Goal: Task Accomplishment & Management: Manage account settings

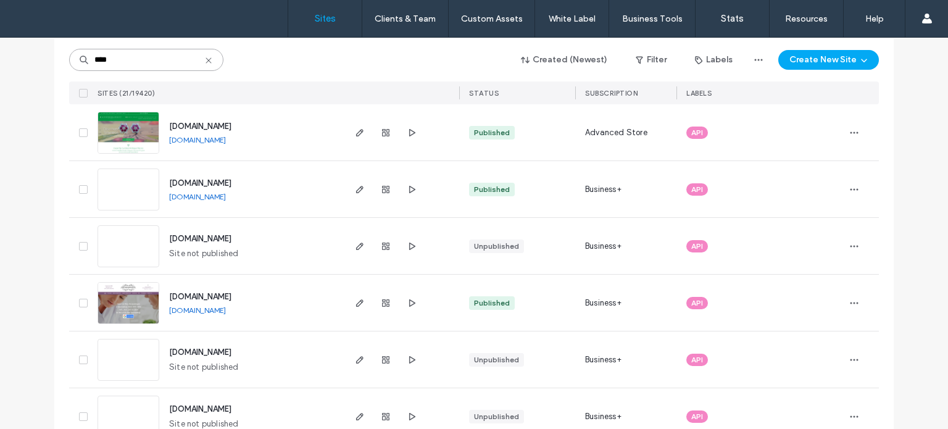
scroll to position [62, 0]
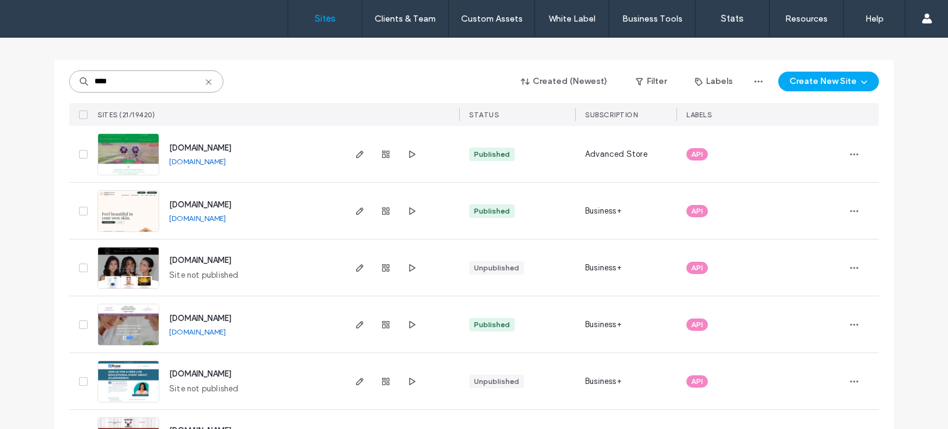
drag, startPoint x: 124, startPoint y: 79, endPoint x: 25, endPoint y: 73, distance: 99.6
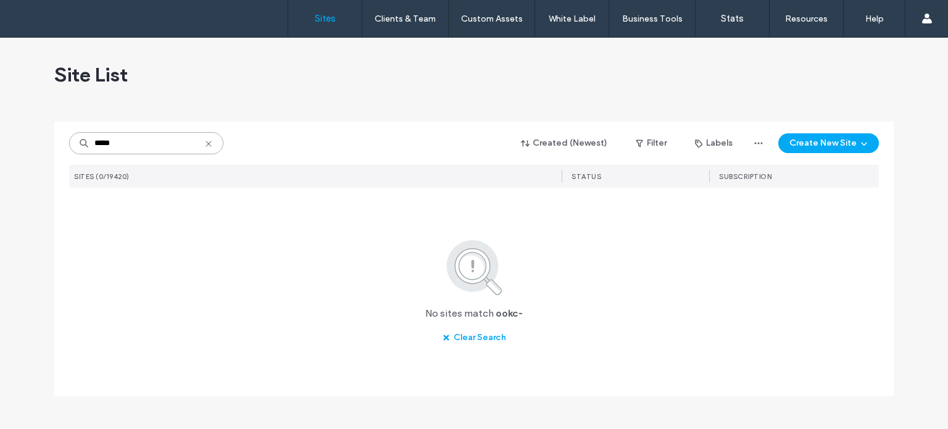
scroll to position [0, 0]
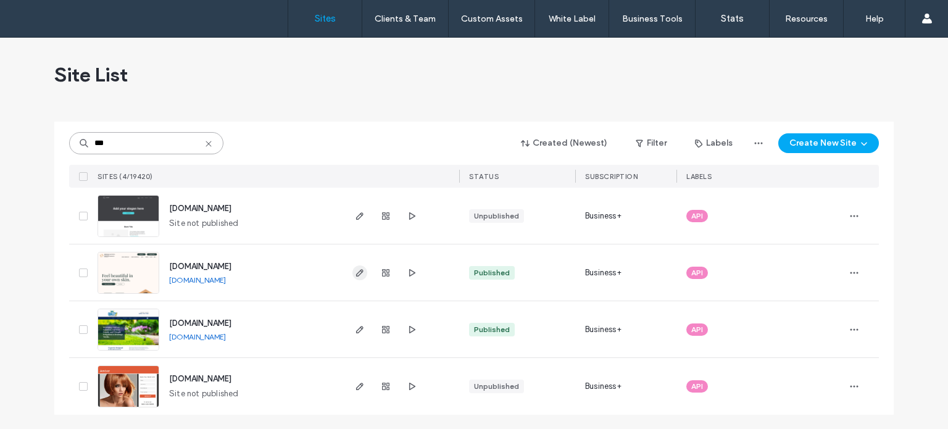
type input "***"
click at [356, 270] on use "button" at bounding box center [359, 272] width 7 height 7
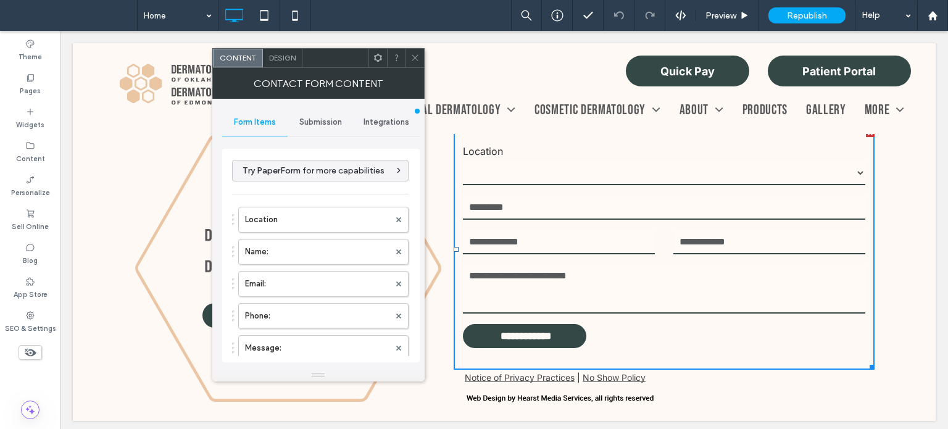
click at [315, 127] on div "Submission" at bounding box center [321, 122] width 66 height 27
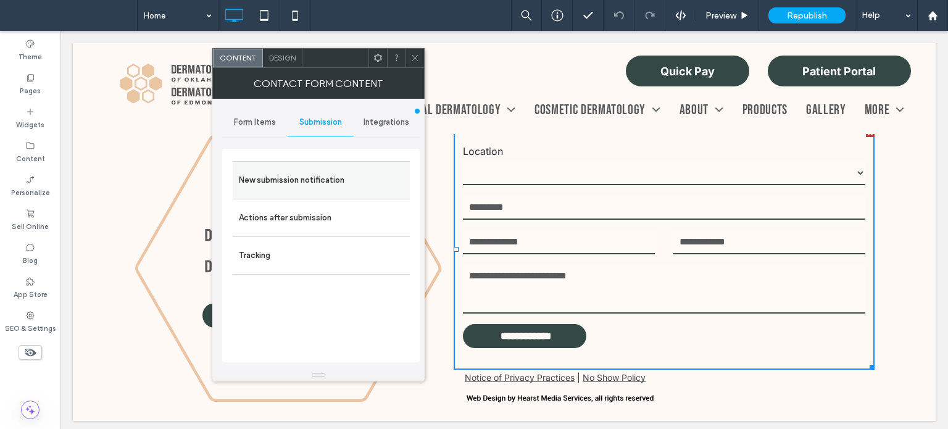
click at [304, 176] on label "New submission notification" at bounding box center [321, 180] width 165 height 25
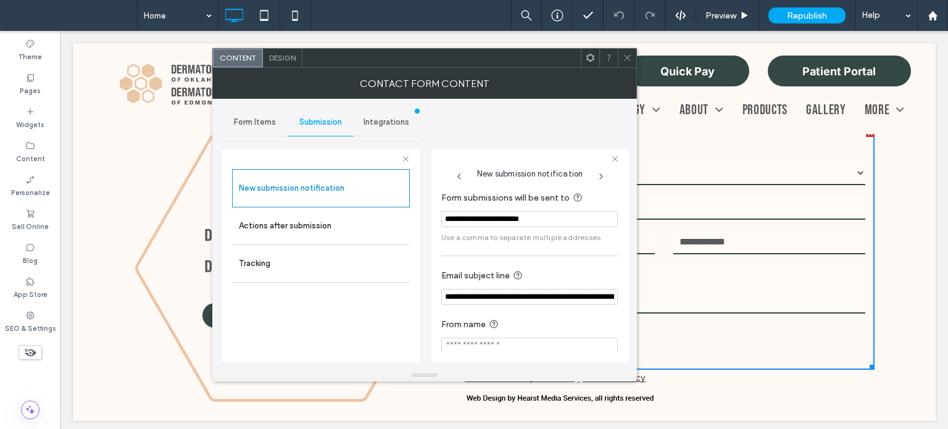
drag, startPoint x: 595, startPoint y: 224, endPoint x: 224, endPoint y: 237, distance: 371.3
click at [224, 237] on div "**********" at bounding box center [321, 254] width 198 height 230
paste input "Form submissions will be sent to"
type input "**********"
click at [249, 122] on span "Form Items" at bounding box center [255, 122] width 42 height 10
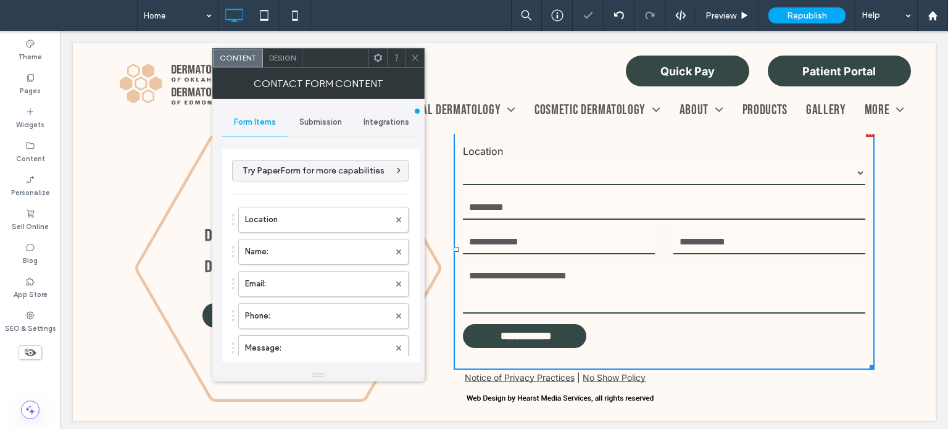
click at [408, 57] on div at bounding box center [415, 58] width 19 height 19
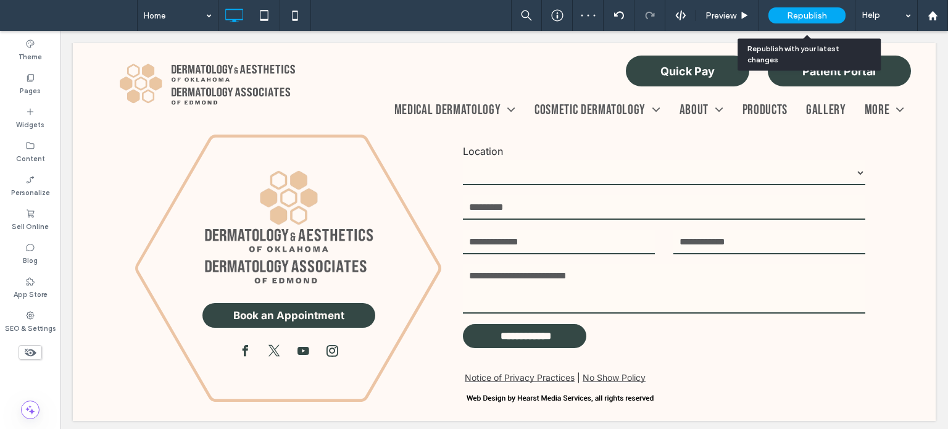
click at [780, 9] on div "Republish" at bounding box center [807, 15] width 77 height 16
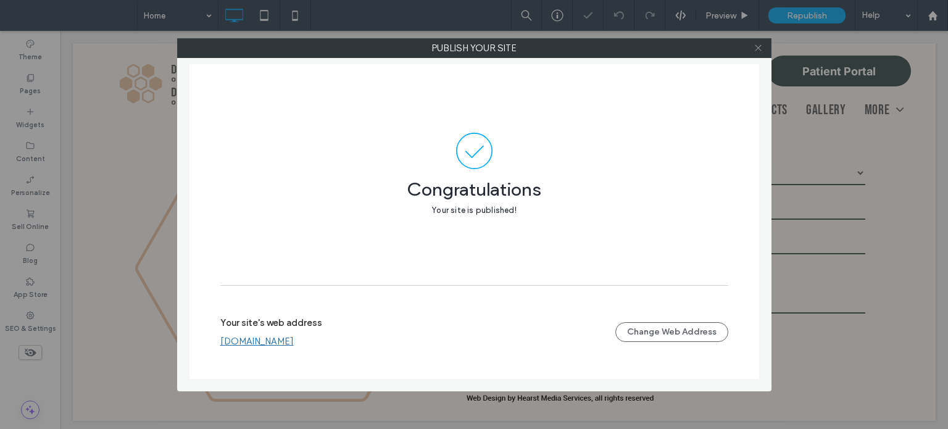
click at [759, 43] on icon at bounding box center [758, 47] width 9 height 9
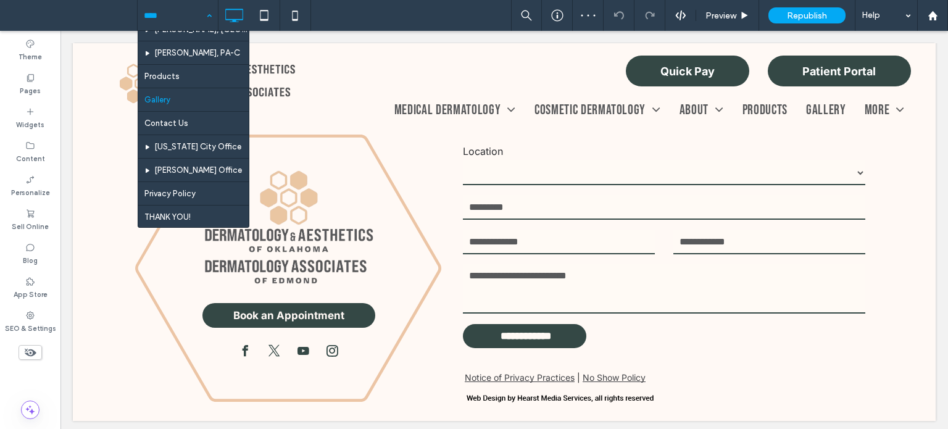
scroll to position [449, 0]
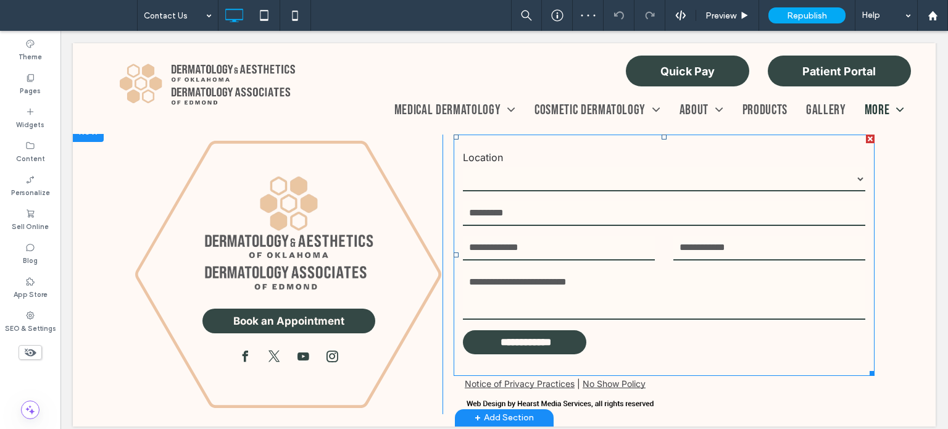
scroll to position [895, 0]
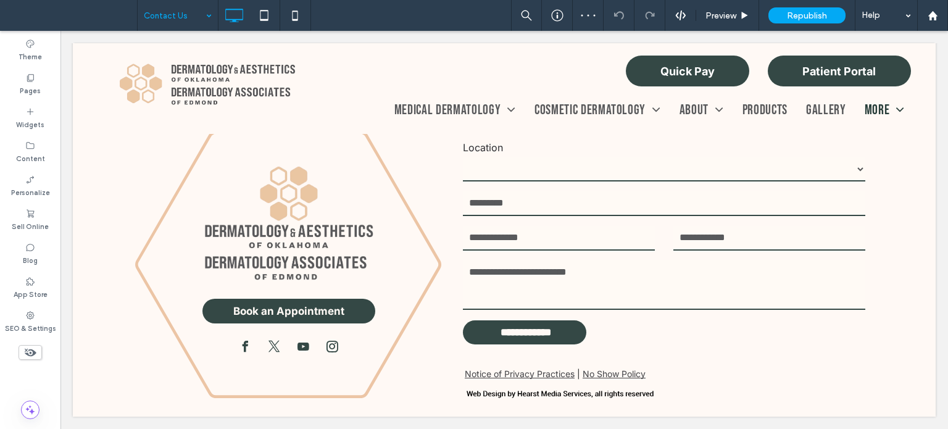
click at [164, 14] on input at bounding box center [175, 15] width 62 height 31
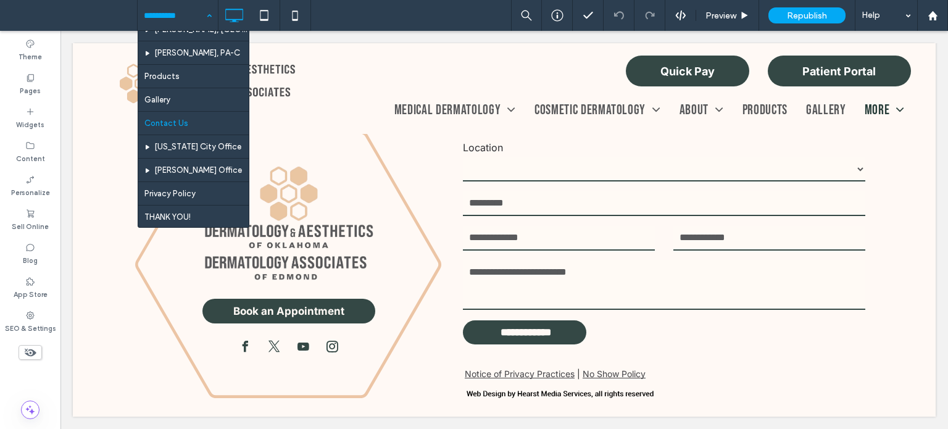
scroll to position [449, 0]
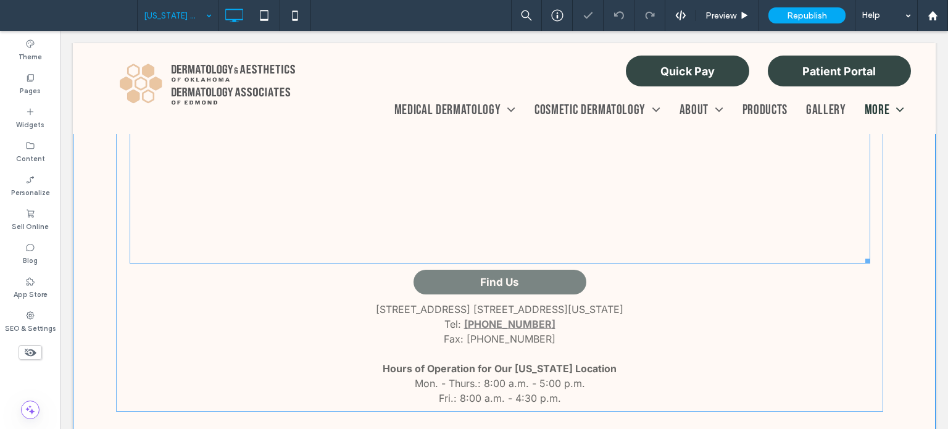
scroll to position [837, 0]
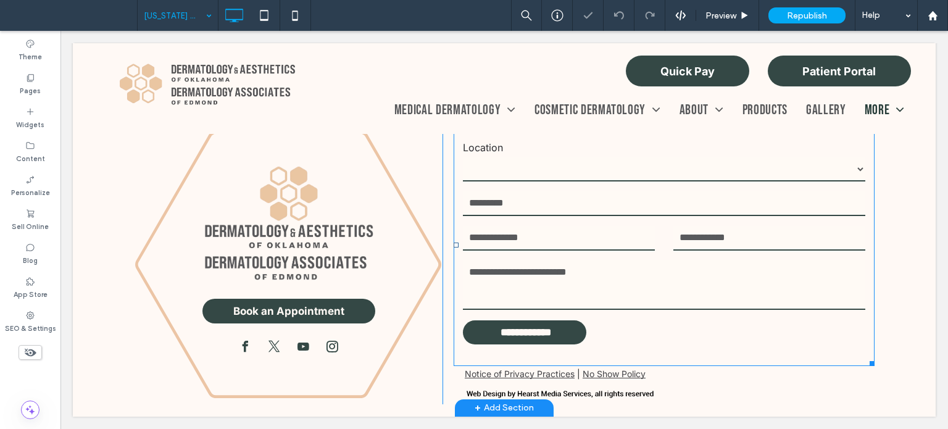
click at [543, 230] on input "email" at bounding box center [559, 238] width 192 height 25
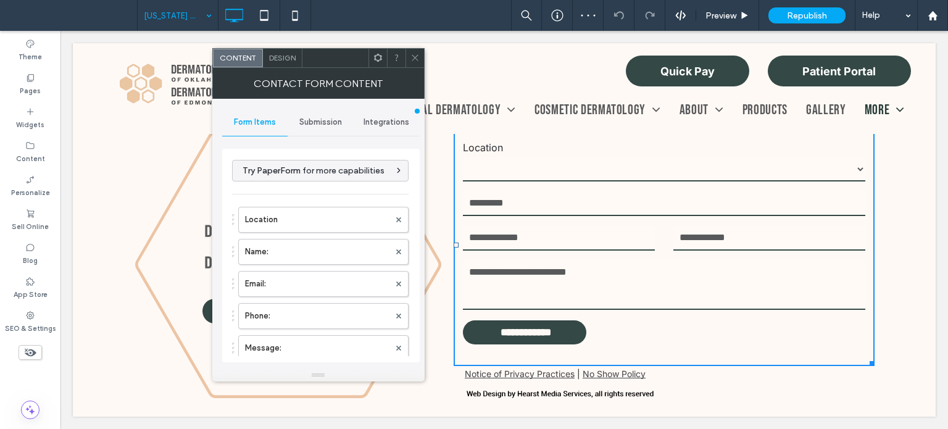
click at [320, 125] on span "Submission" at bounding box center [320, 122] width 43 height 10
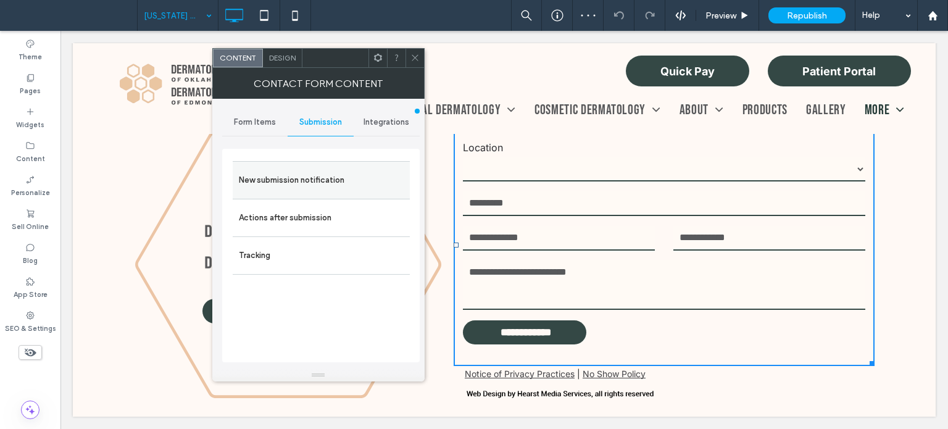
click at [318, 180] on label "New submission notification" at bounding box center [321, 180] width 165 height 25
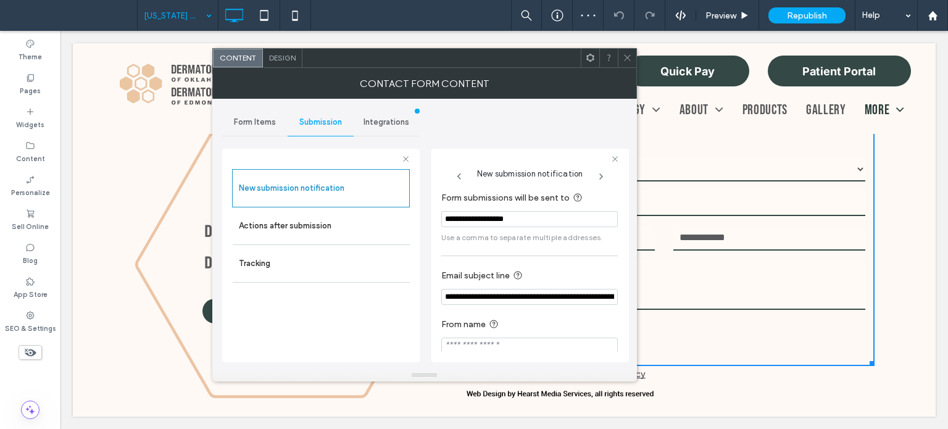
click at [624, 57] on icon at bounding box center [627, 57] width 9 height 9
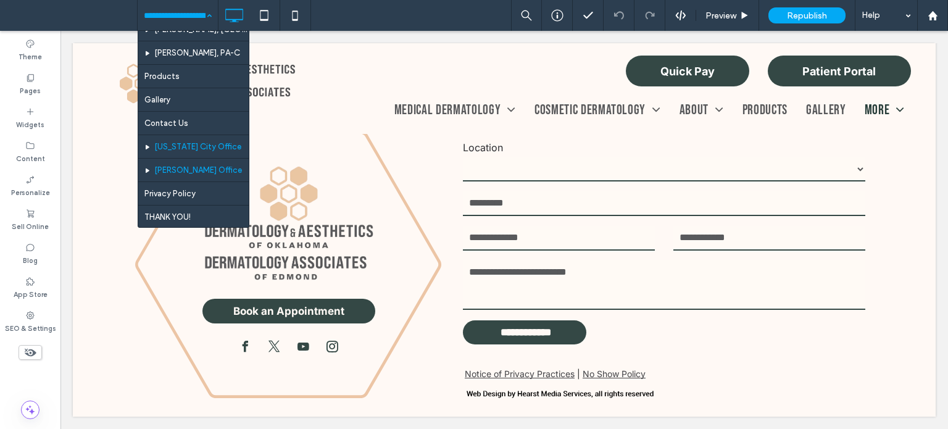
scroll to position [387, 0]
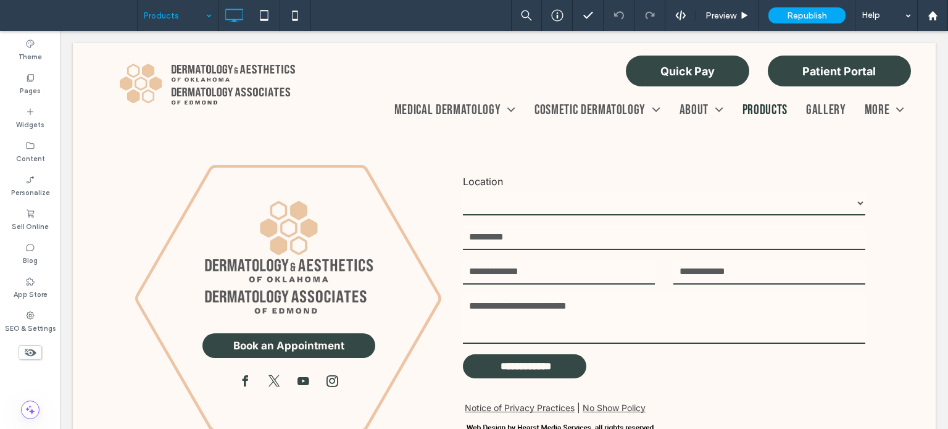
scroll to position [2420, 0]
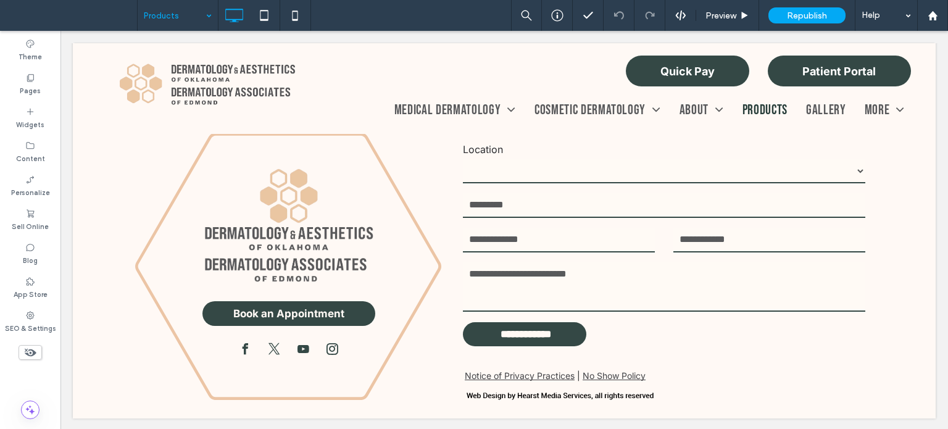
click at [150, 17] on input at bounding box center [175, 15] width 62 height 31
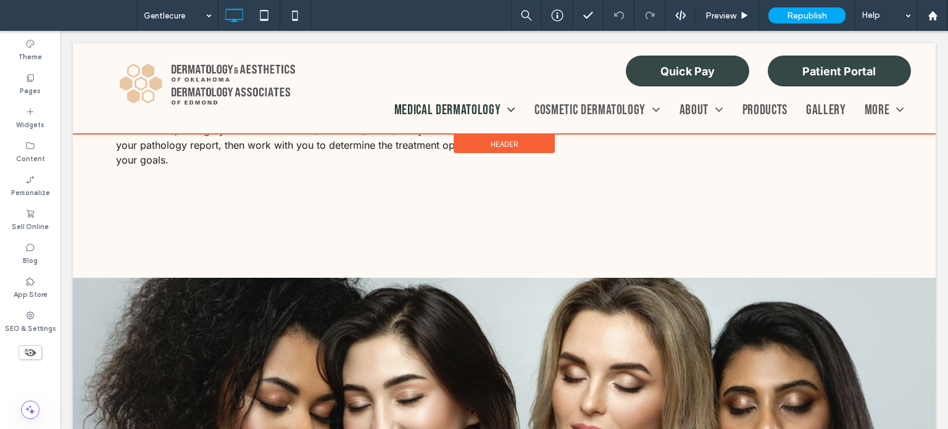
scroll to position [432, 0]
